Goal: Information Seeking & Learning: Find specific fact

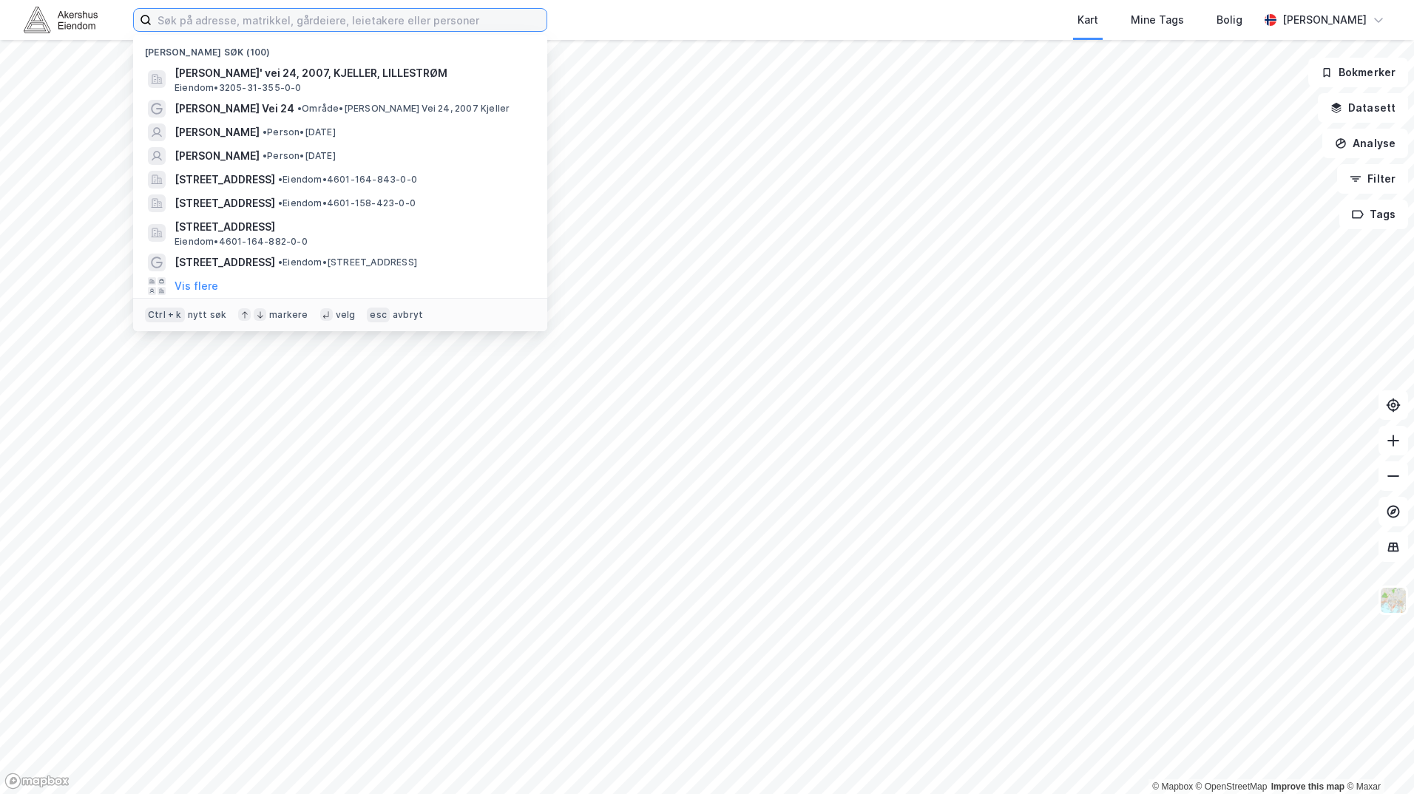
click at [407, 20] on input at bounding box center [349, 20] width 395 height 22
paste input "Marit Grøtta"
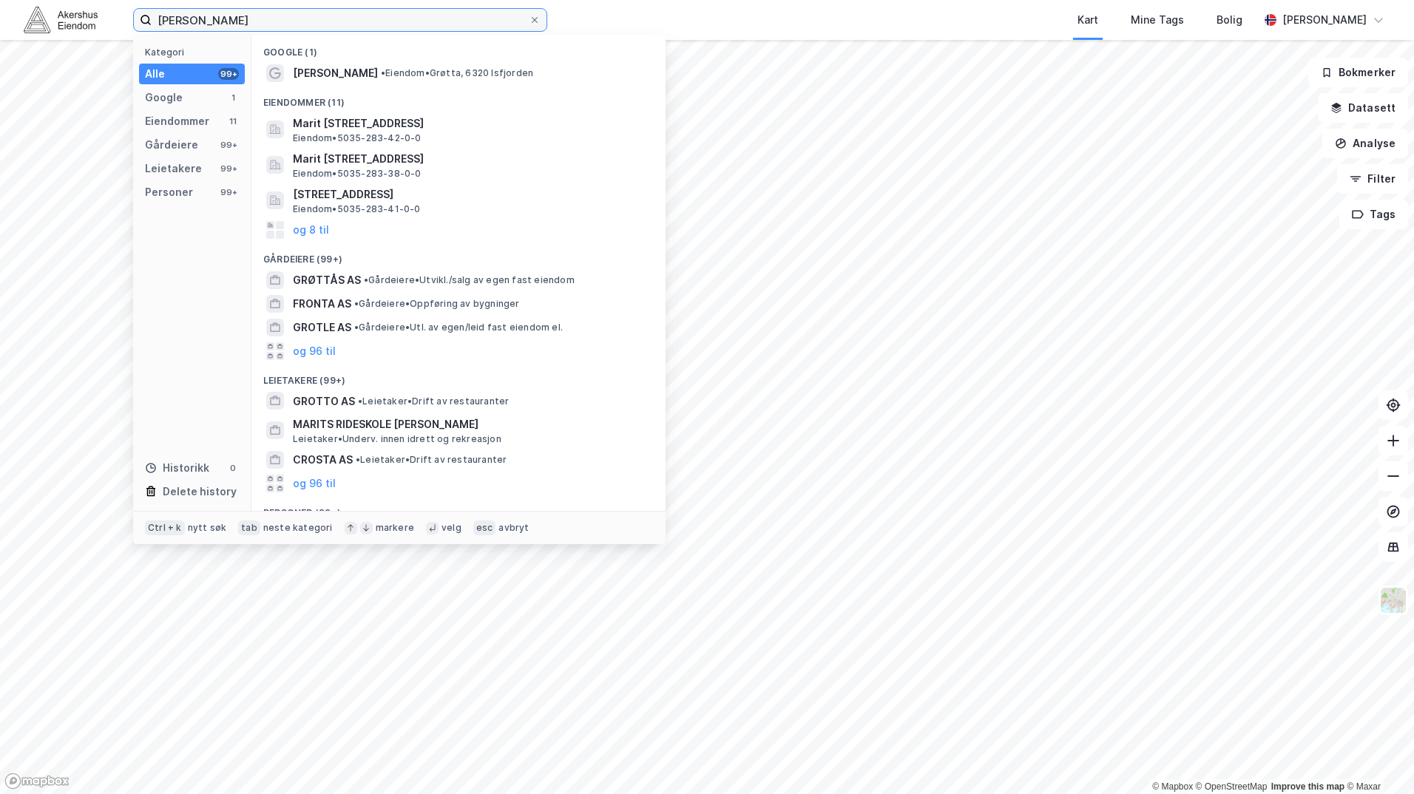
type input "Marit Grøtta"
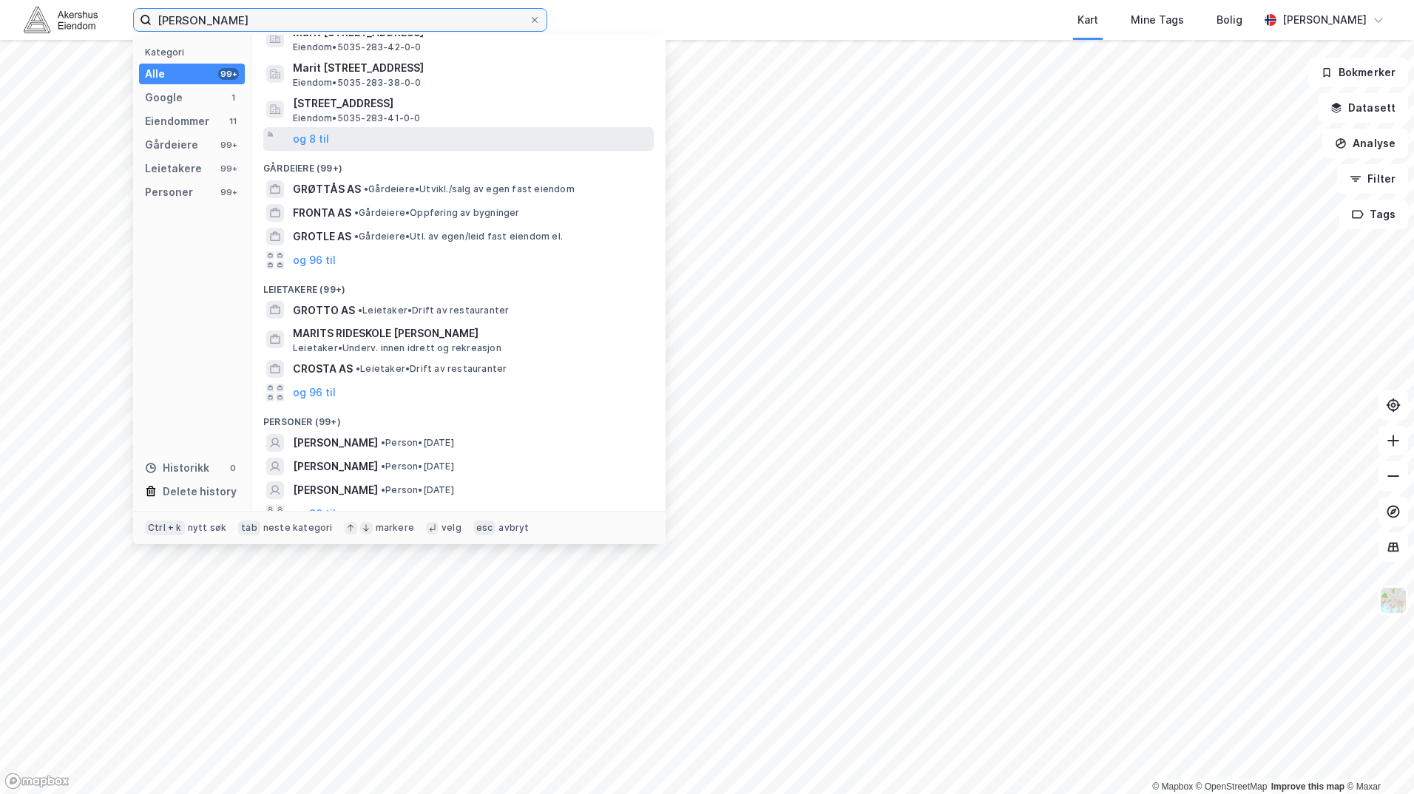
scroll to position [106, 0]
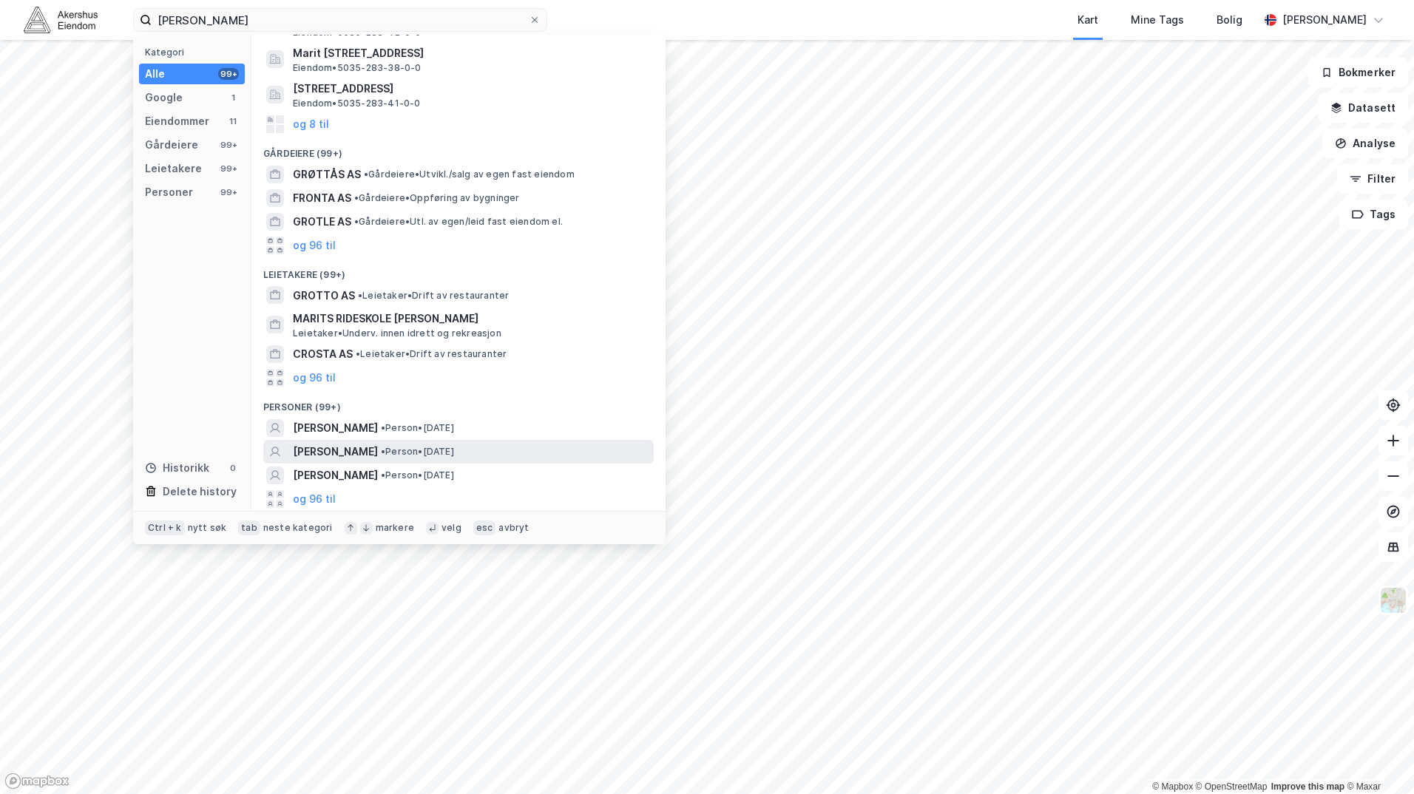
click at [501, 444] on div "MARIT GRØTTA • Person • 14. apr. 1971" at bounding box center [472, 452] width 358 height 18
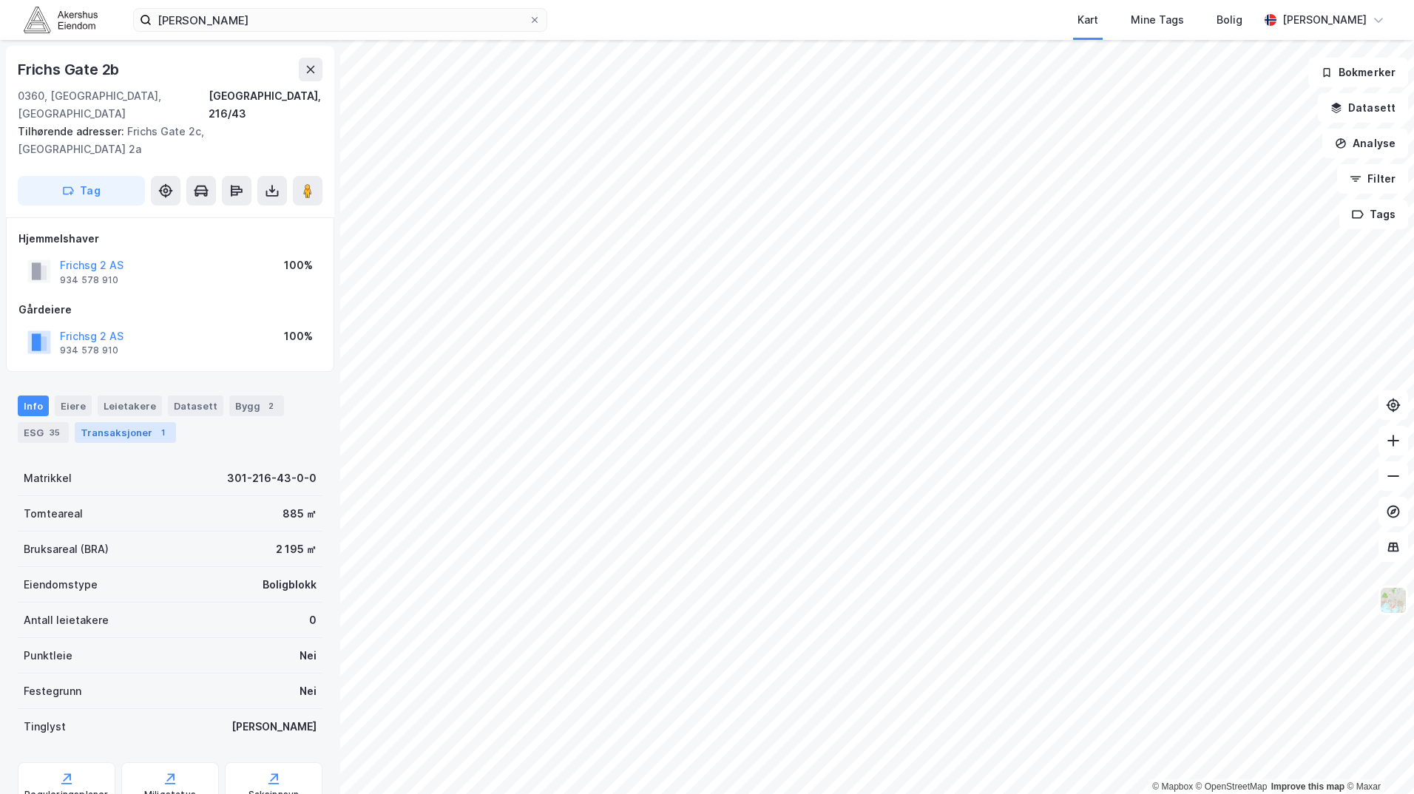
click at [135, 422] on div "Transaksjoner 1" at bounding box center [125, 432] width 101 height 21
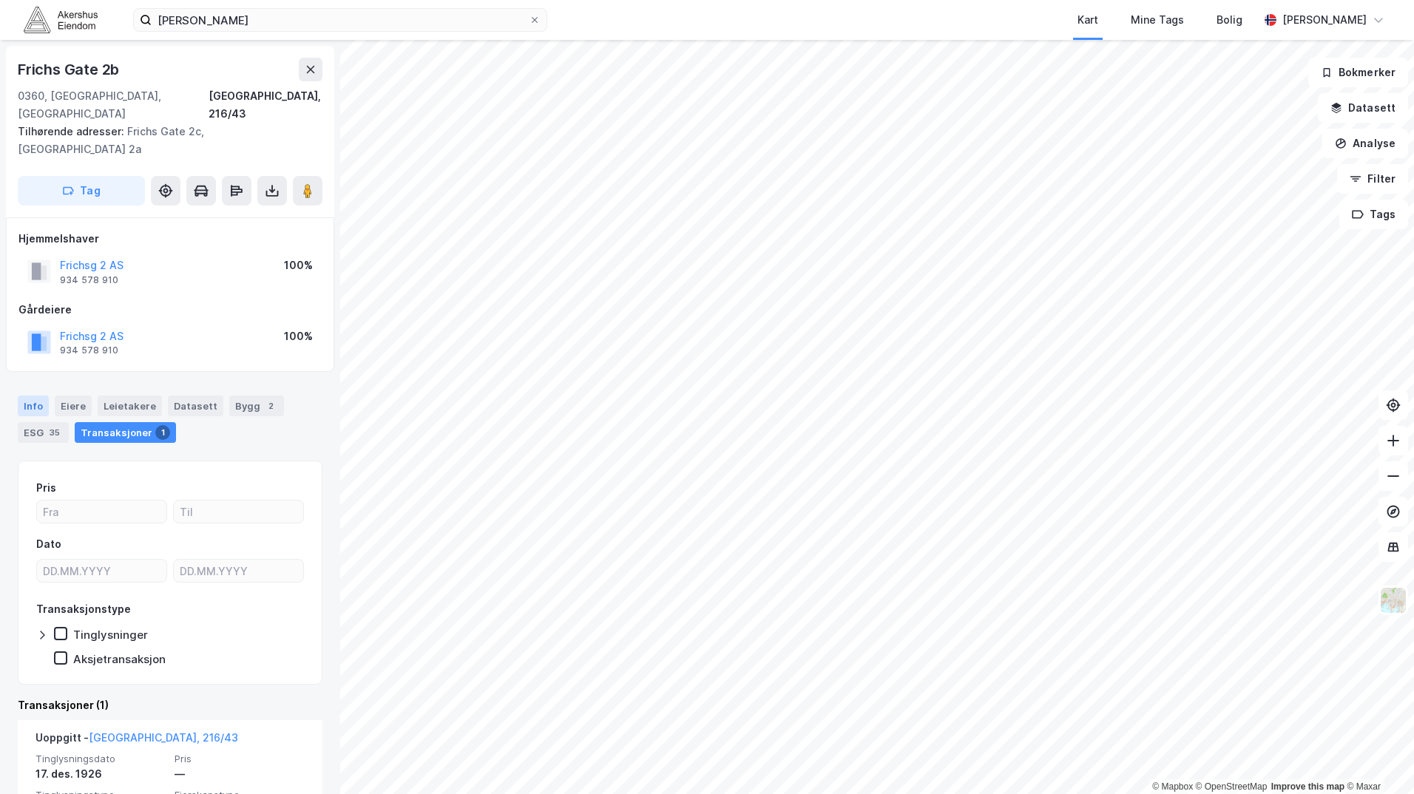
click at [40, 396] on div "Info" at bounding box center [33, 406] width 31 height 21
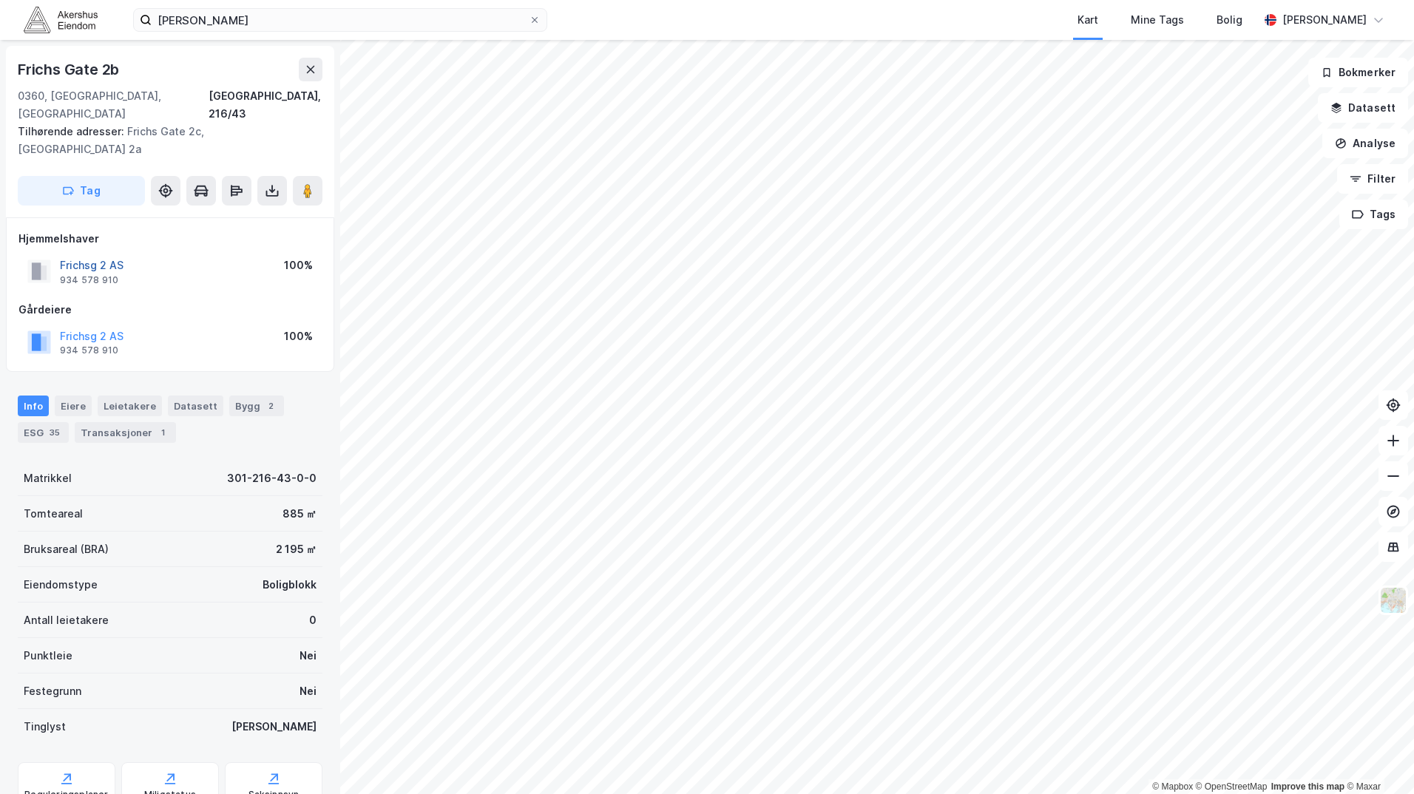
click at [0, 0] on button "Frichsg 2 AS" at bounding box center [0, 0] width 0 height 0
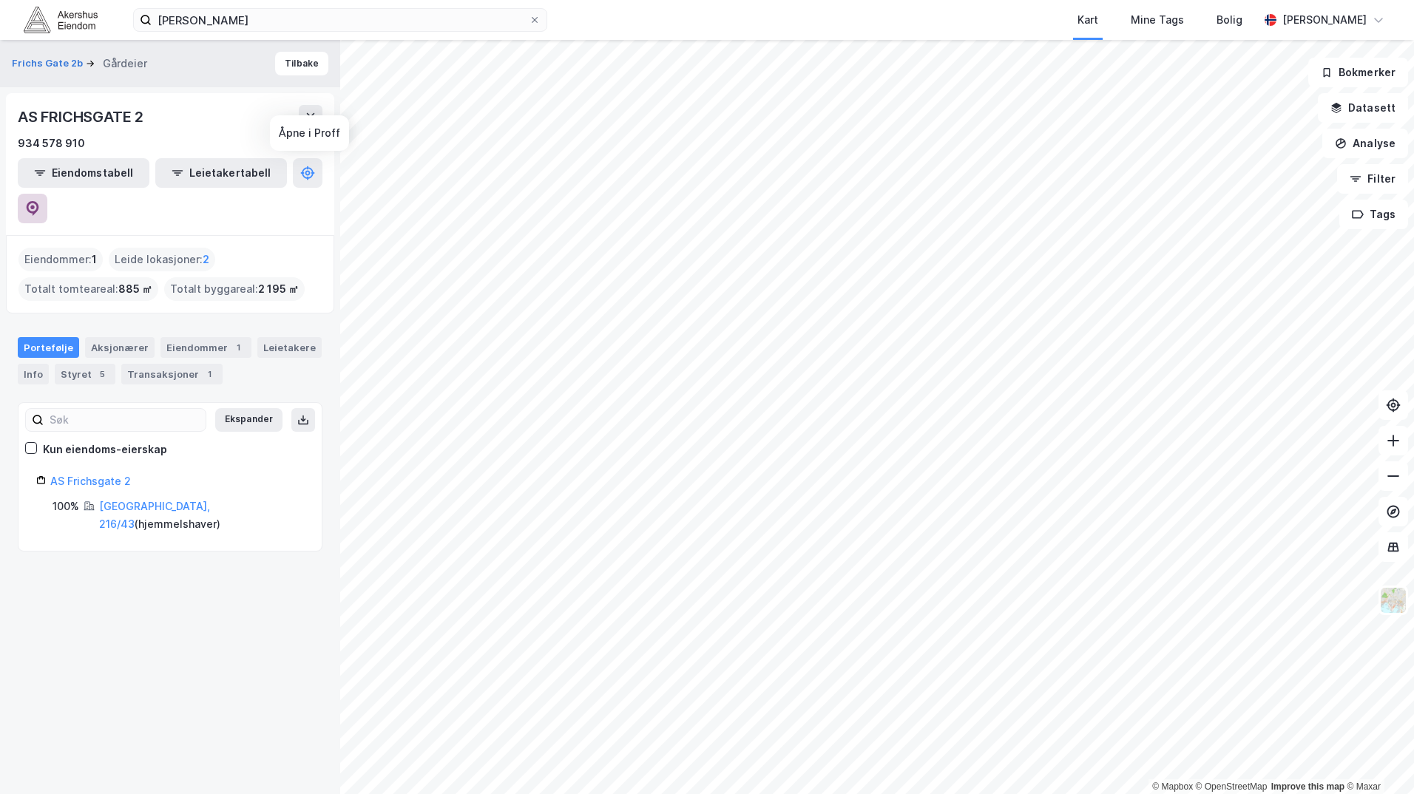
click at [40, 201] on icon at bounding box center [32, 208] width 15 height 15
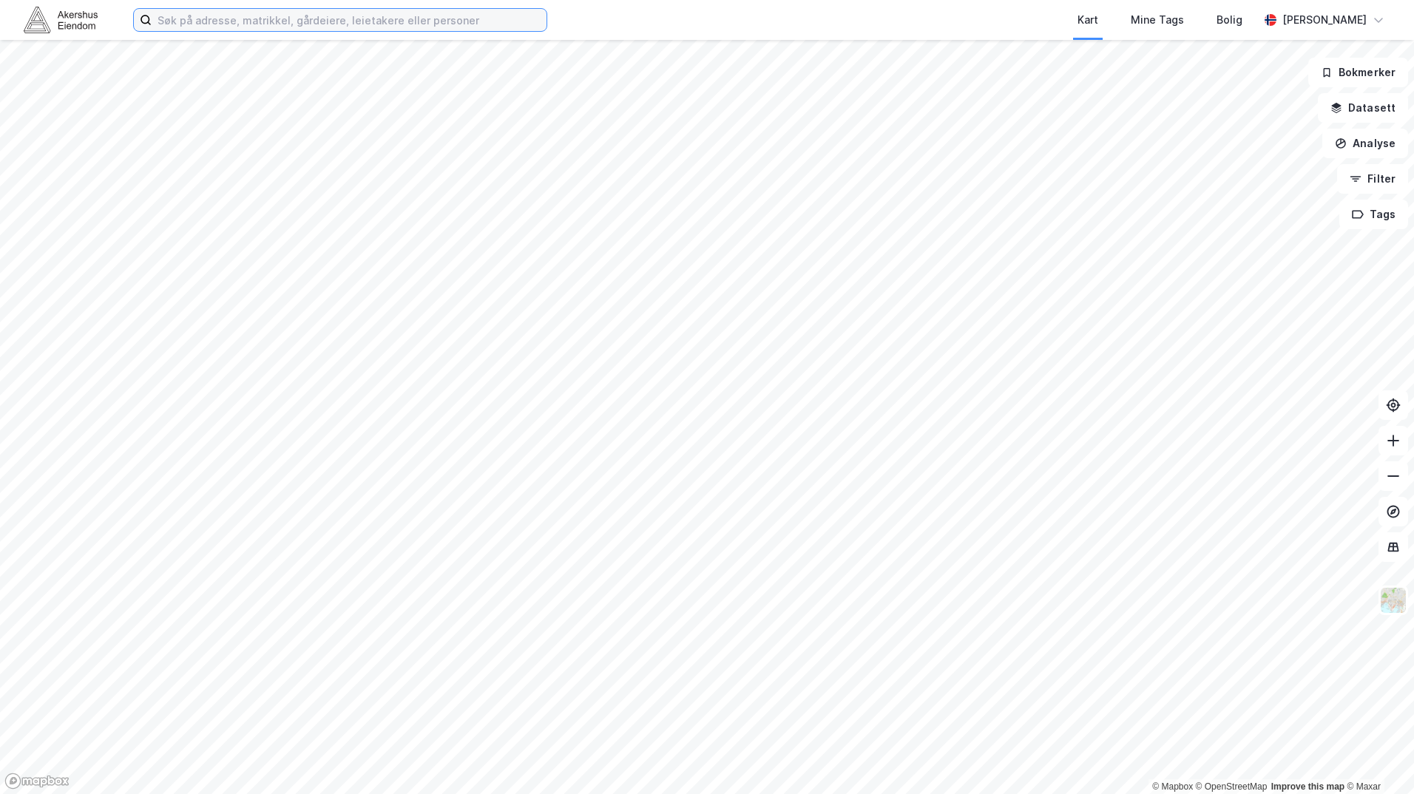
click at [271, 23] on input at bounding box center [349, 20] width 395 height 22
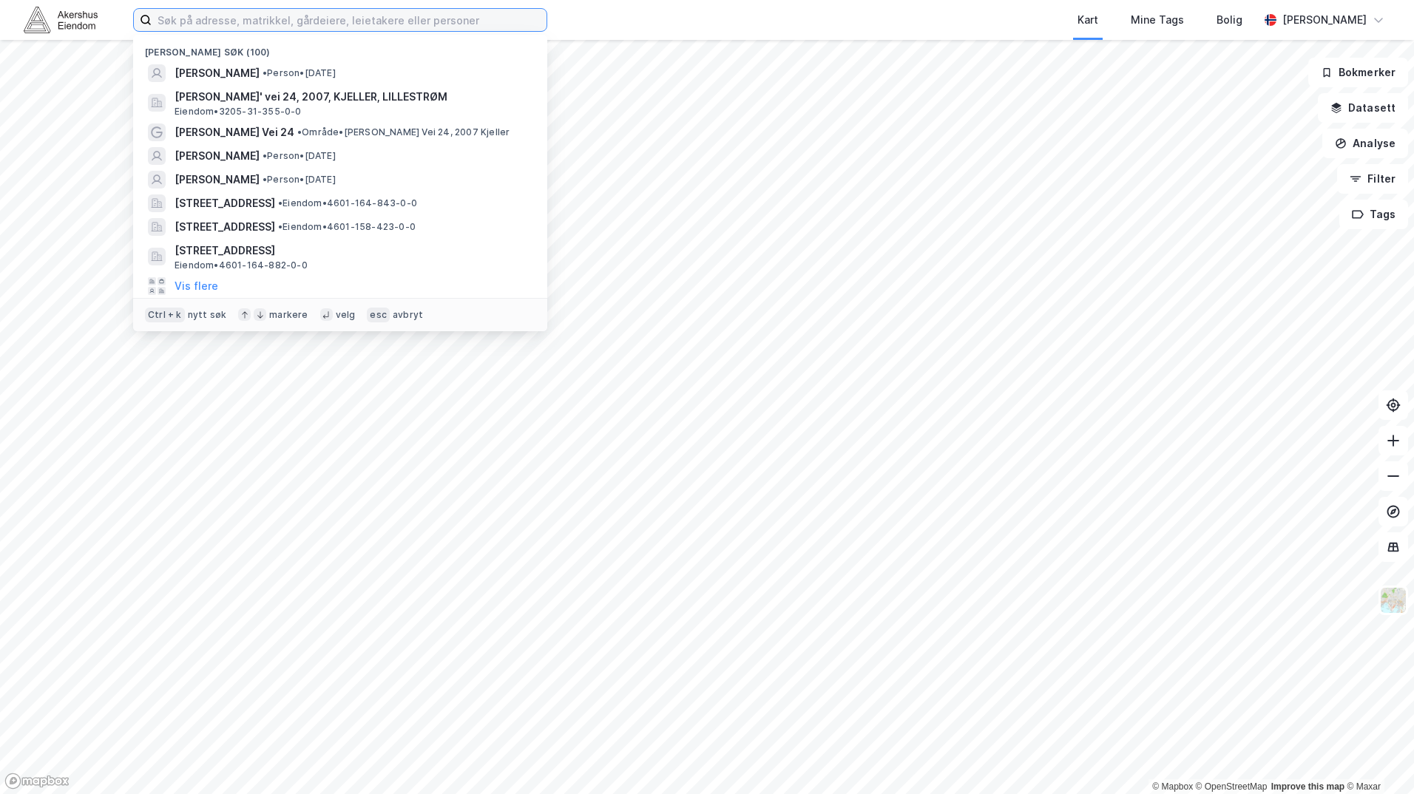
paste input "[PERSON_NAME]"
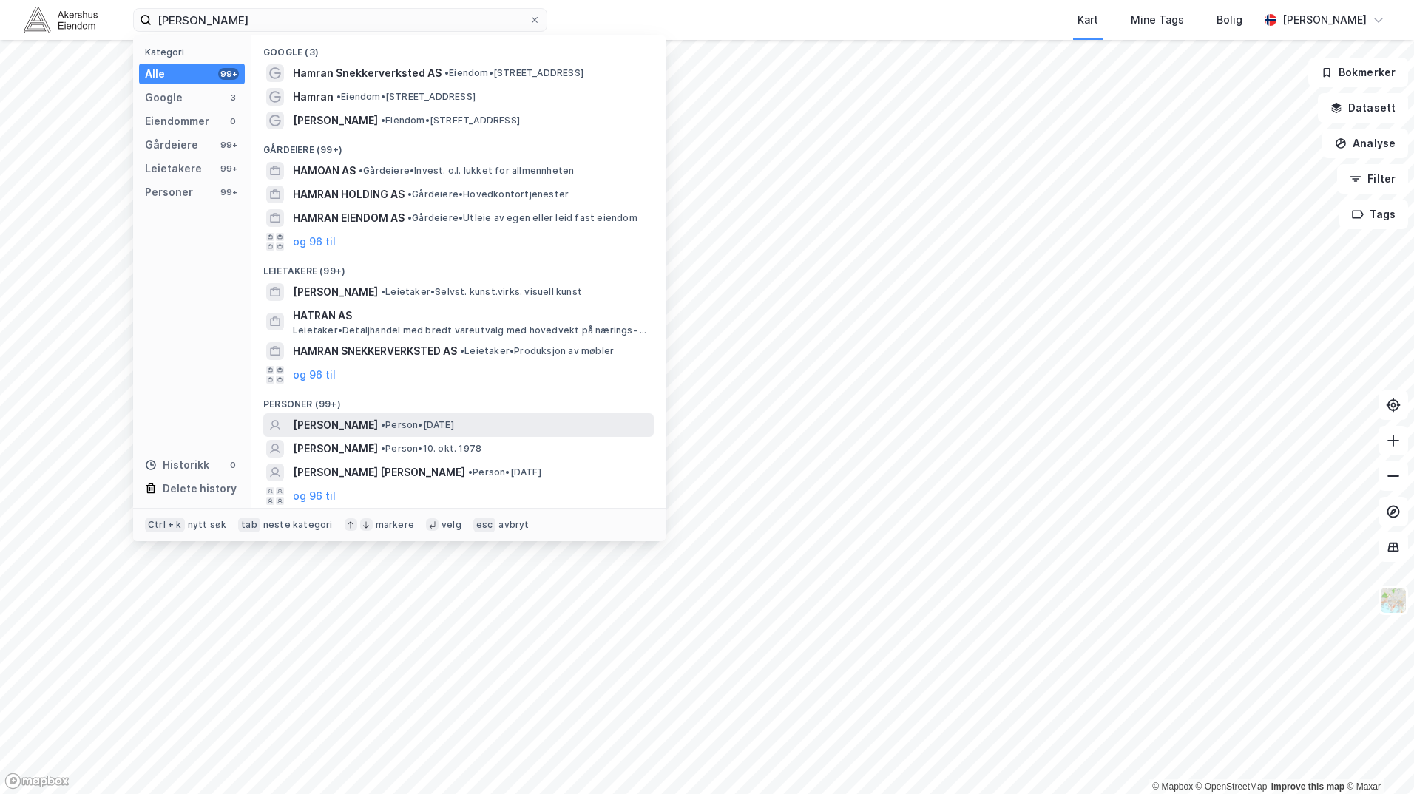
click at [454, 425] on span "• Person • [DATE]" at bounding box center [417, 425] width 73 height 12
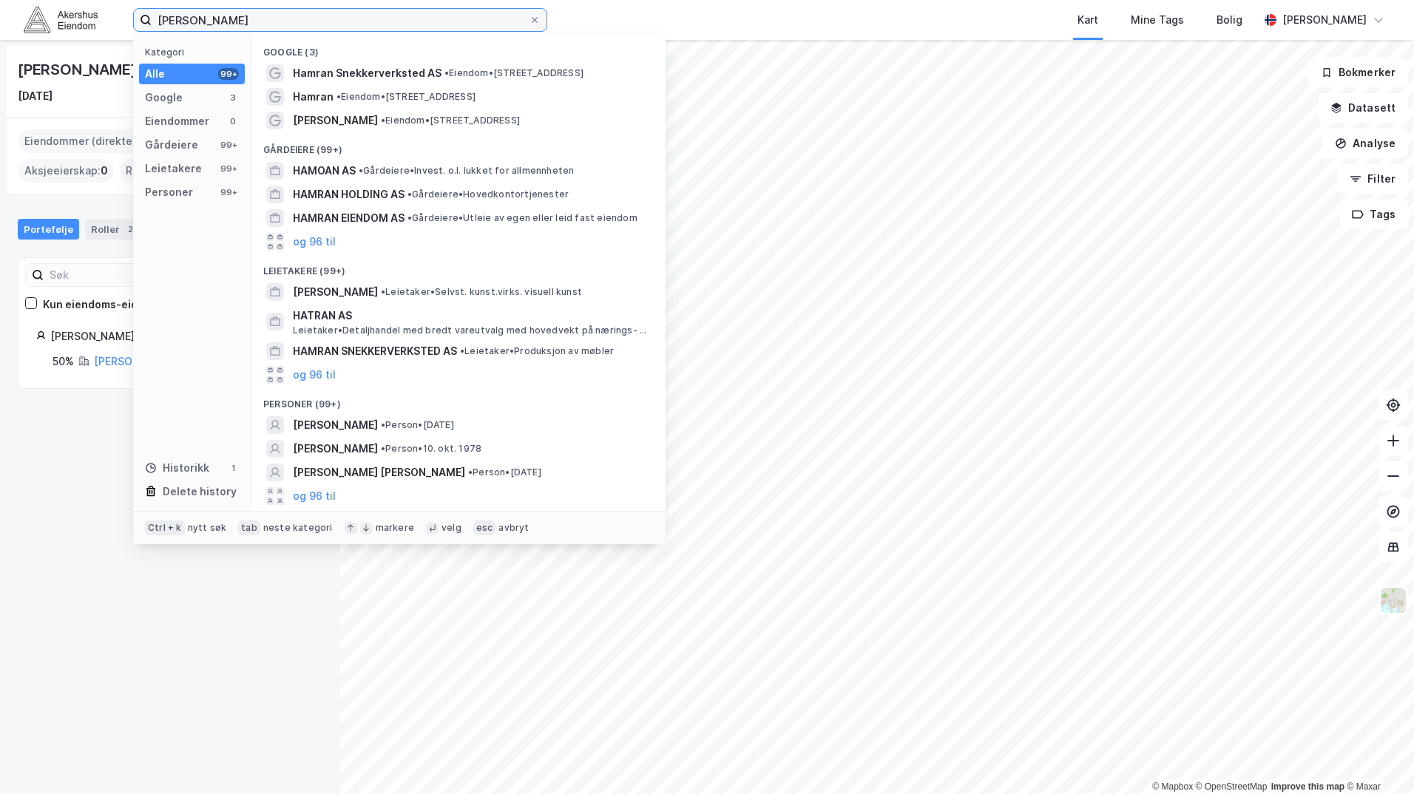
drag, startPoint x: 261, startPoint y: 29, endPoint x: 181, endPoint y: 30, distance: 79.9
click at [181, 30] on input "[PERSON_NAME]" at bounding box center [340, 20] width 377 height 22
click at [226, 23] on input "[PERSON_NAME]" at bounding box center [340, 20] width 377 height 22
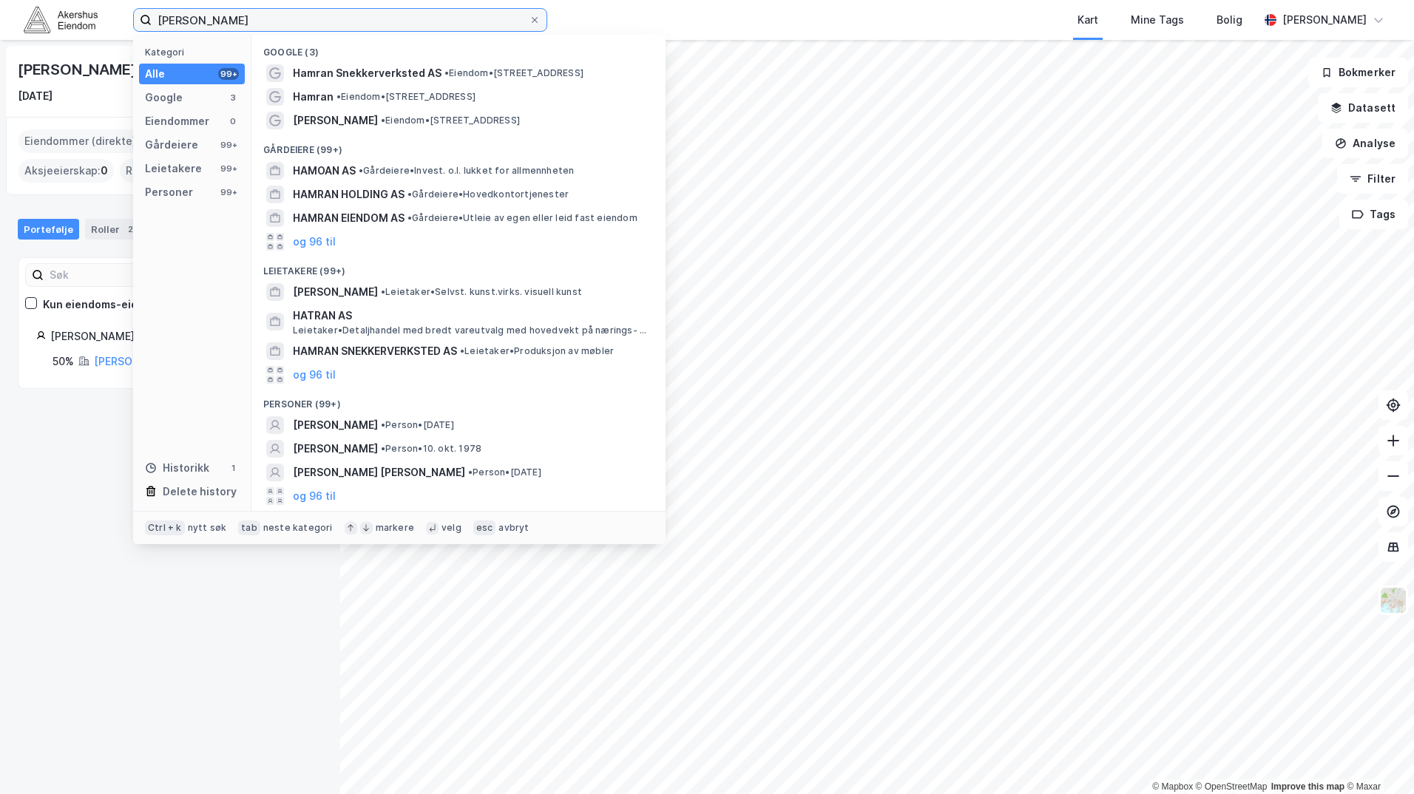
paste input "[PERSON_NAME] [PERSON_NAME] Pederse"
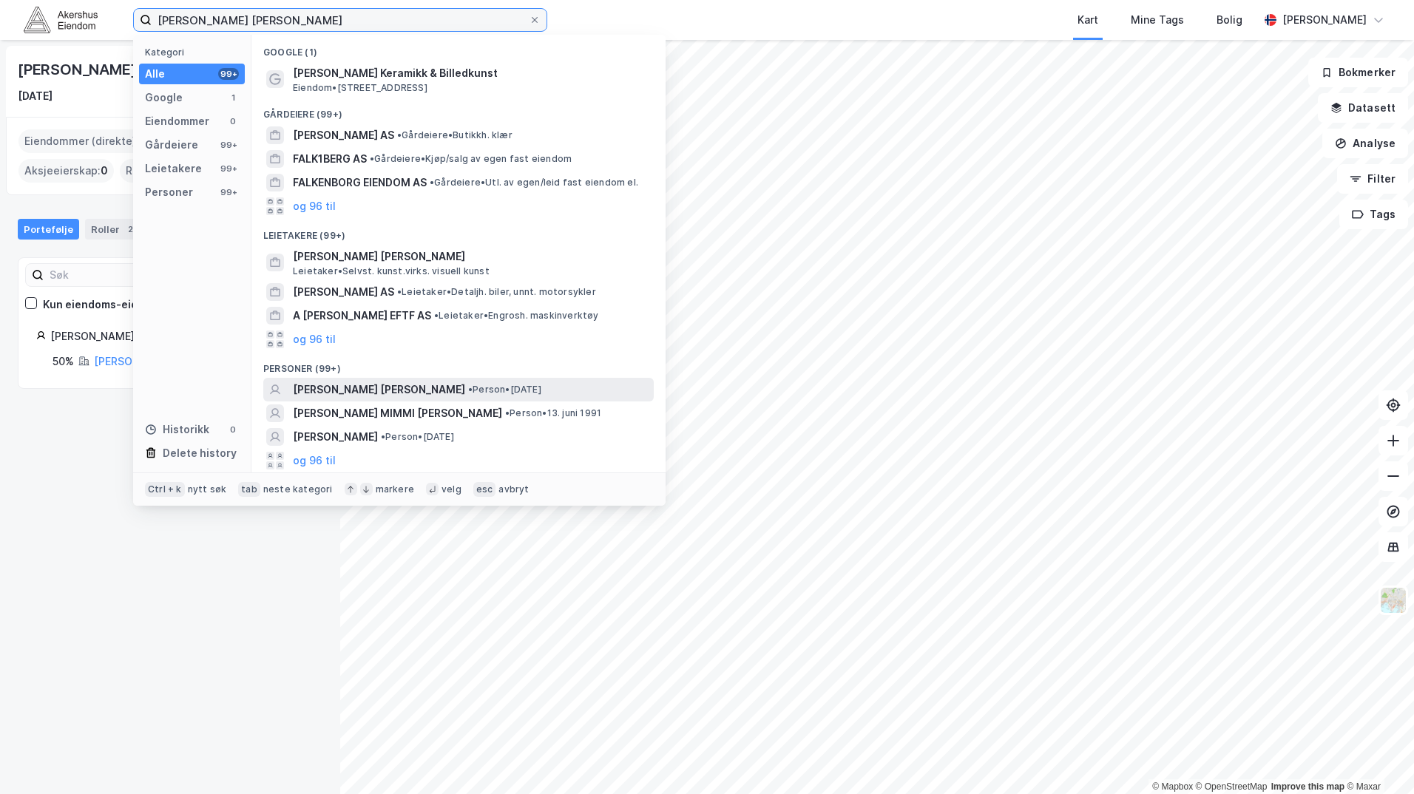
type input "[PERSON_NAME] [PERSON_NAME]"
click at [379, 385] on span "[PERSON_NAME] [PERSON_NAME]" at bounding box center [379, 390] width 172 height 18
click at [402, 27] on input "[PERSON_NAME] [PERSON_NAME]" at bounding box center [340, 20] width 377 height 22
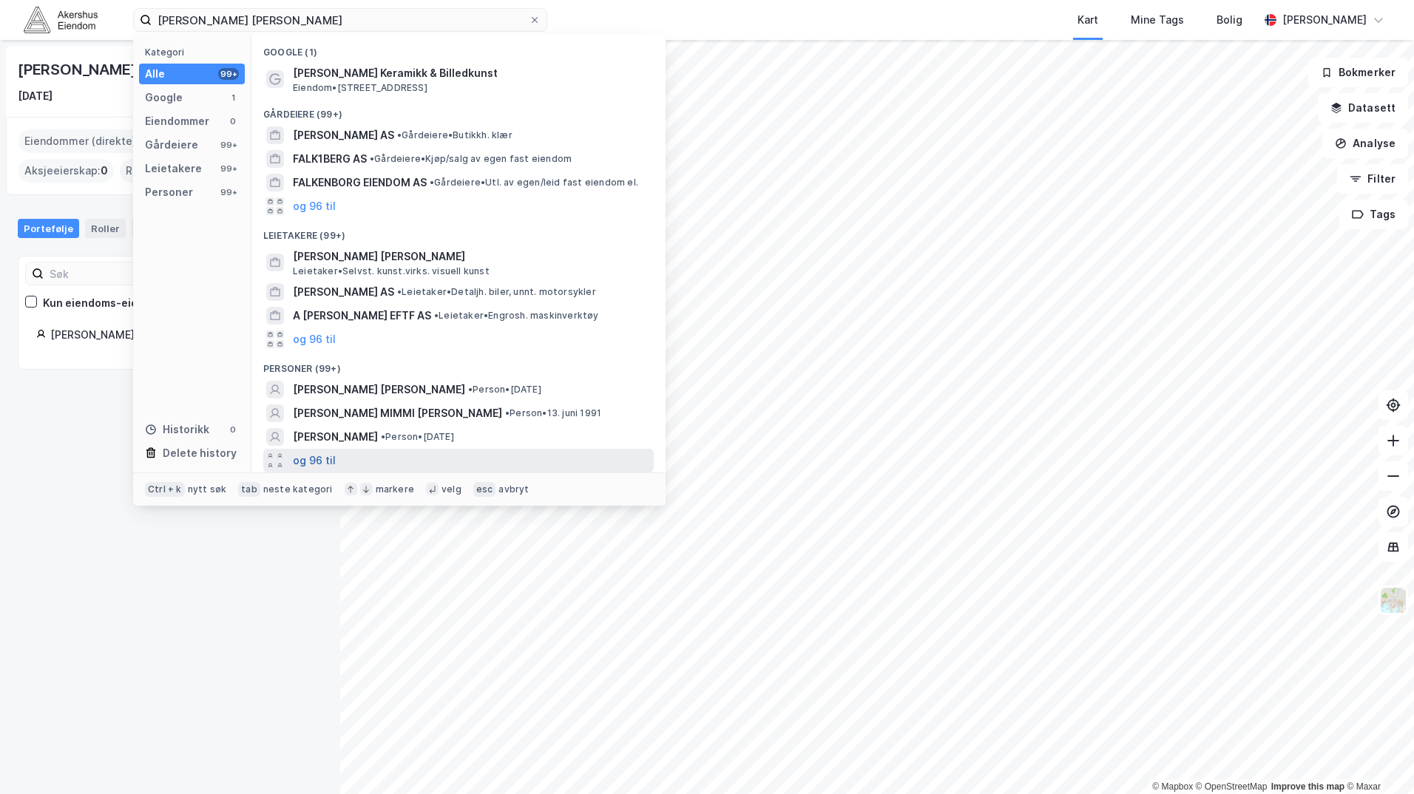
click at [322, 465] on button "og 96 til" at bounding box center [314, 461] width 43 height 18
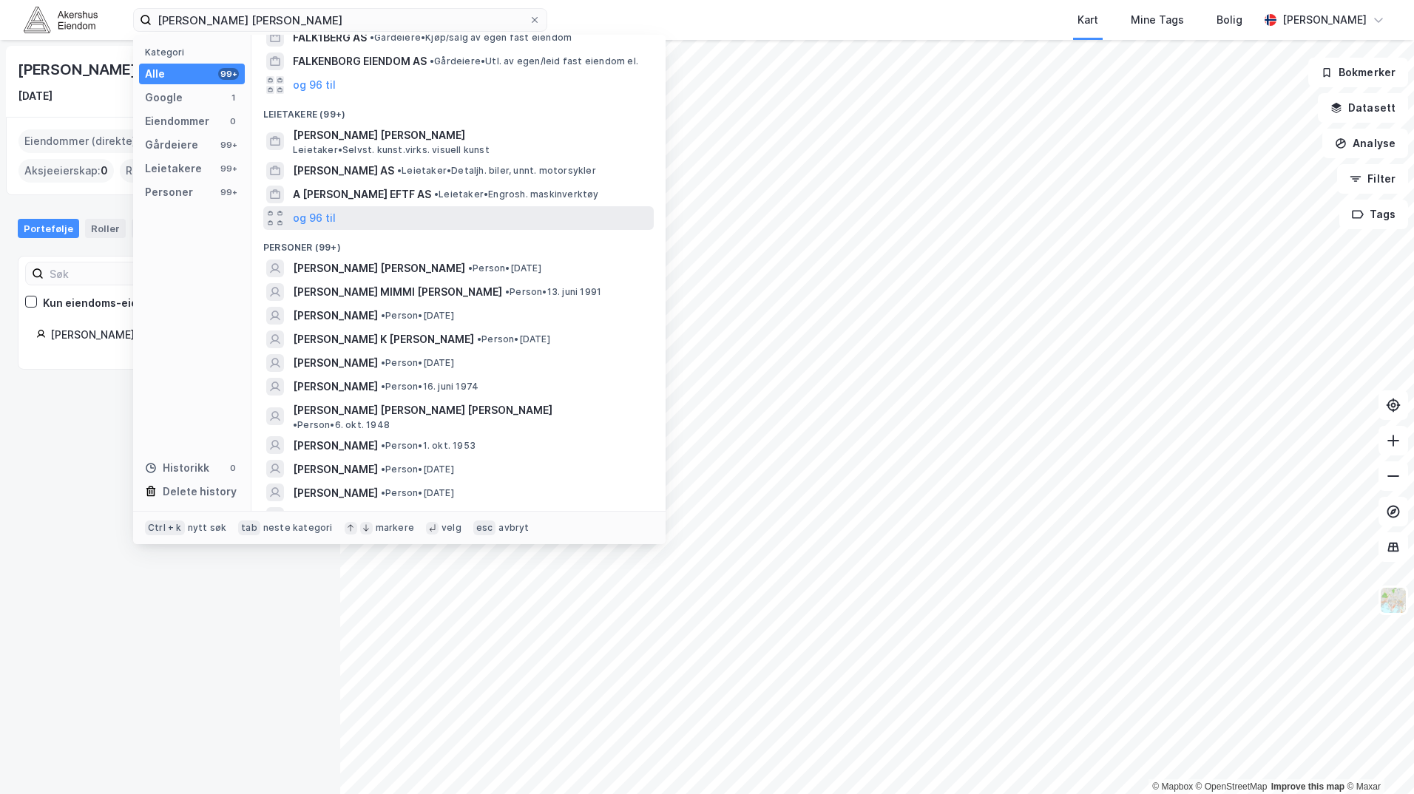
scroll to position [122, 0]
